Goal: Transaction & Acquisition: Obtain resource

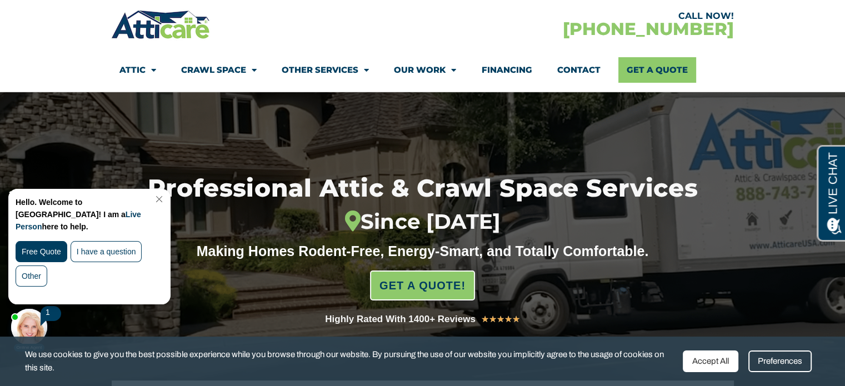
click at [166, 197] on link "Close Chat" at bounding box center [158, 199] width 15 height 8
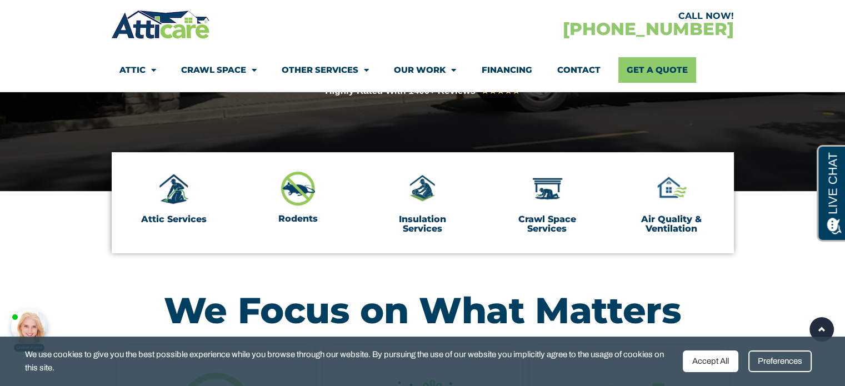
scroll to position [284, 0]
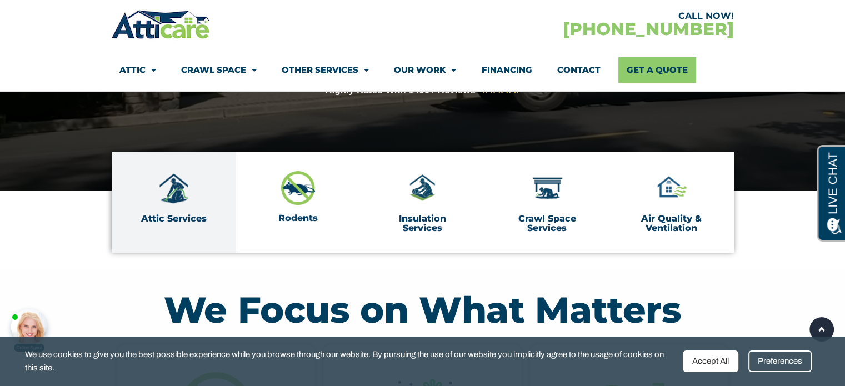
click at [175, 181] on img at bounding box center [174, 188] width 34 height 34
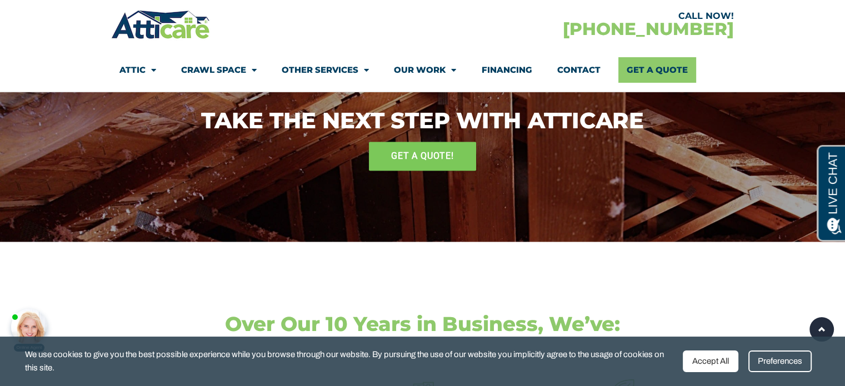
scroll to position [1525, 0]
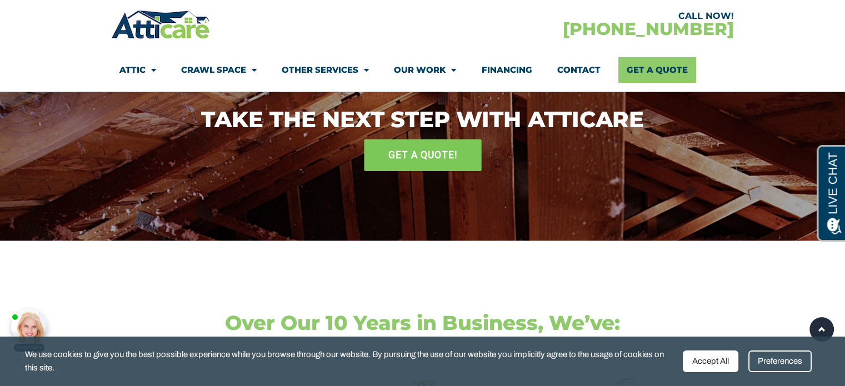
click at [398, 153] on span "GET A QUOTE!" at bounding box center [422, 154] width 69 height 19
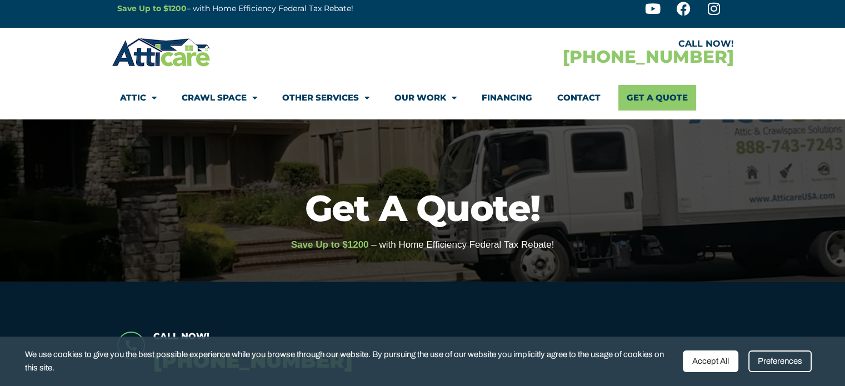
scroll to position [11, 0]
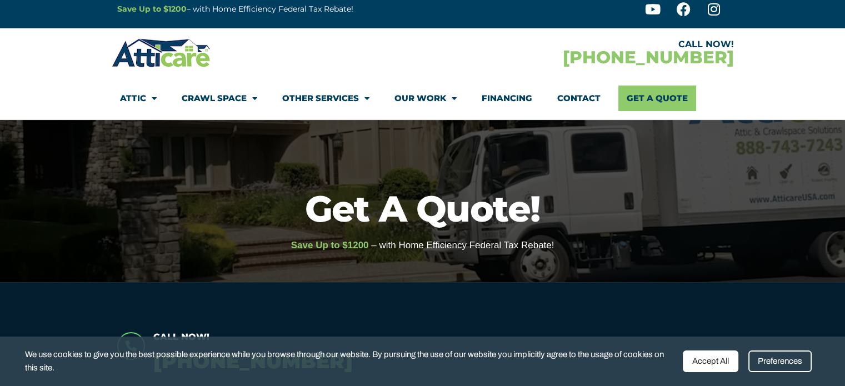
drag, startPoint x: 313, startPoint y: 208, endPoint x: 209, endPoint y: 214, distance: 104.6
click at [209, 214] on h1 "Get A Quote!" at bounding box center [423, 209] width 834 height 36
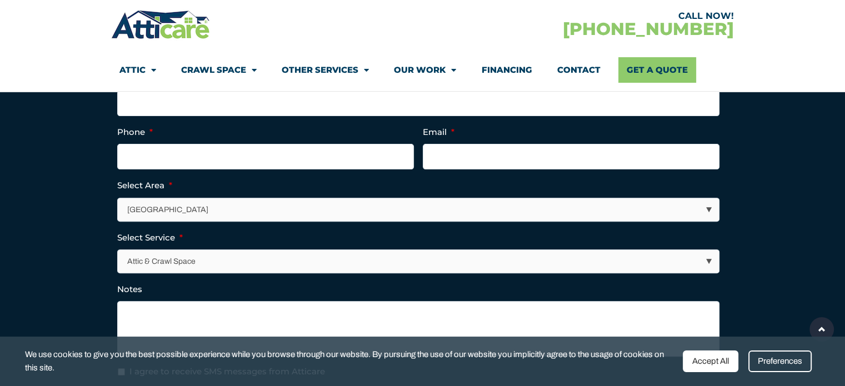
scroll to position [333, 0]
